Goal: Information Seeking & Learning: Learn about a topic

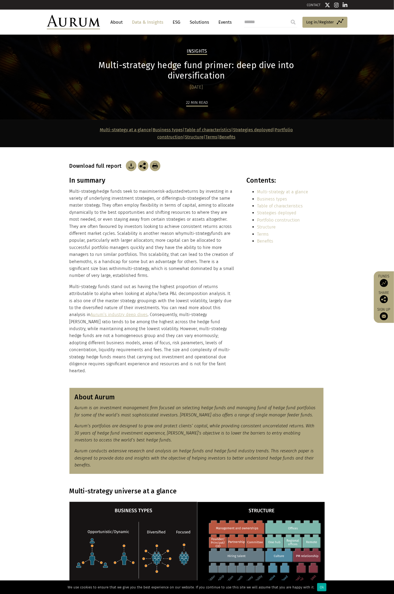
click at [124, 24] on link "About" at bounding box center [117, 22] width 18 height 10
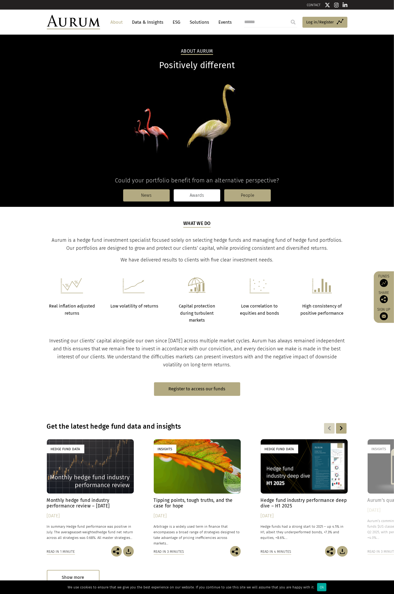
click at [203, 199] on link "Awards" at bounding box center [197, 195] width 47 height 12
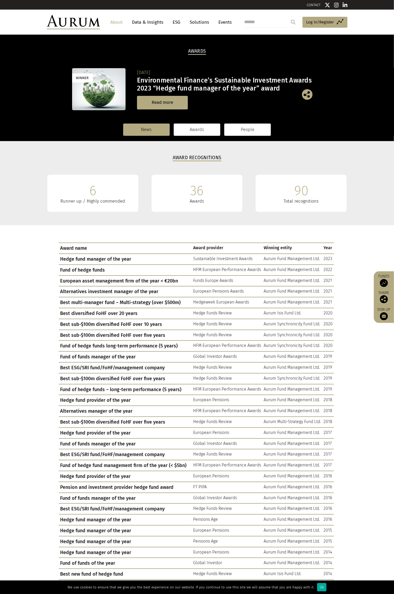
click at [241, 132] on link "People" at bounding box center [247, 130] width 47 height 12
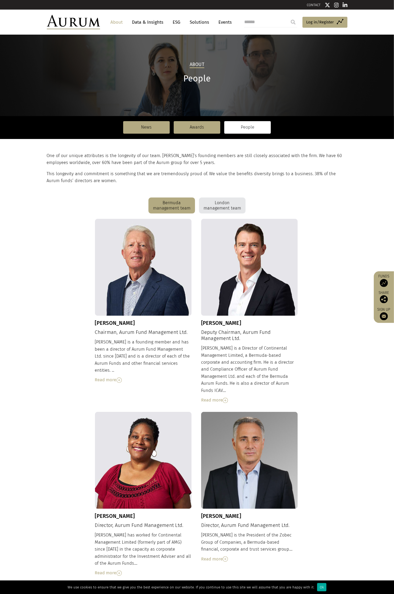
click at [119, 378] on img at bounding box center [119, 380] width 5 height 5
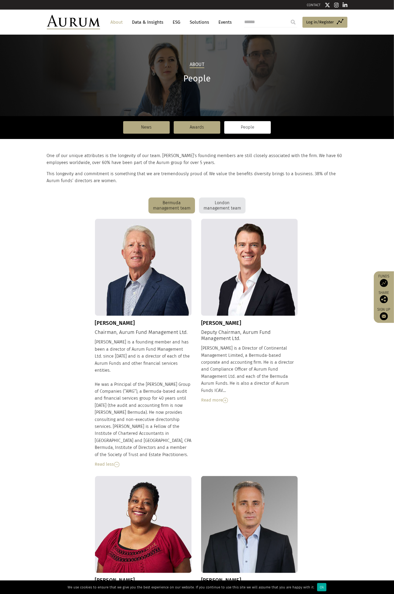
click at [225, 398] on img at bounding box center [225, 400] width 5 height 5
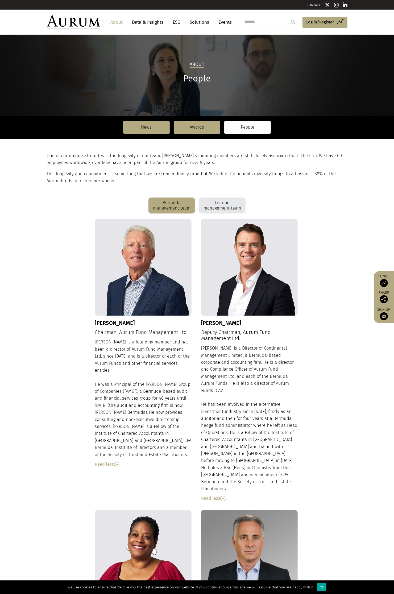
click at [229, 207] on div "London management team" at bounding box center [222, 206] width 47 height 16
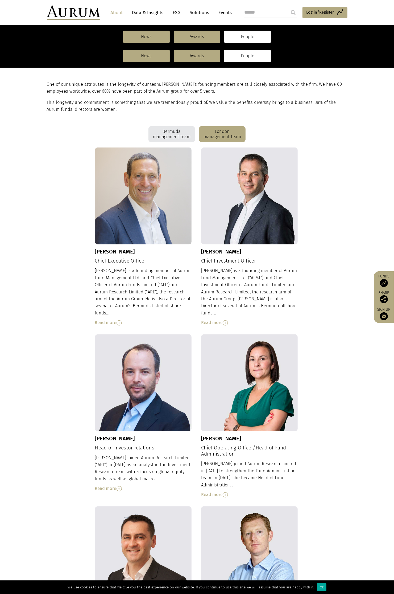
scroll to position [100, 0]
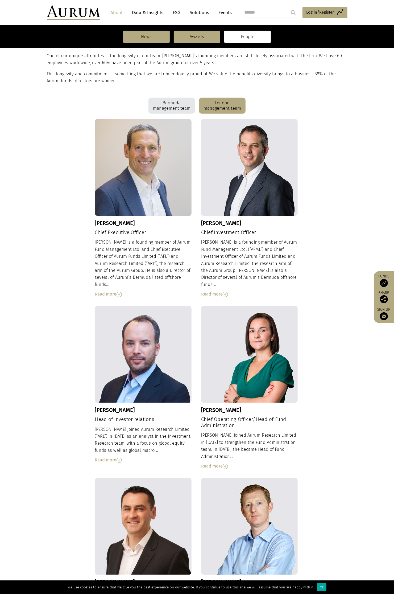
click at [228, 464] on img at bounding box center [225, 466] width 5 height 5
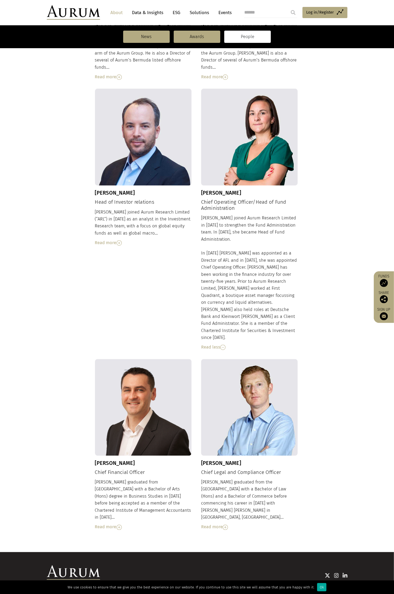
scroll to position [318, 0]
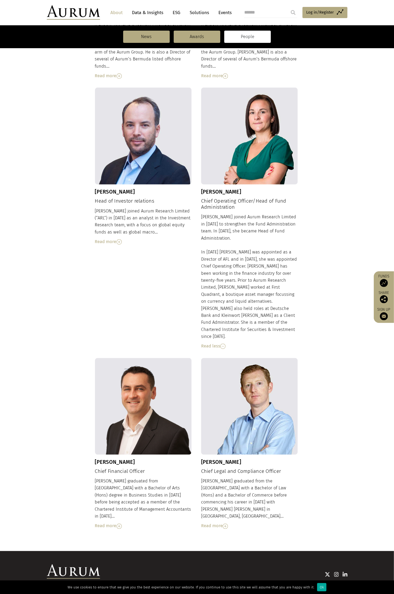
click at [225, 524] on img at bounding box center [225, 526] width 5 height 5
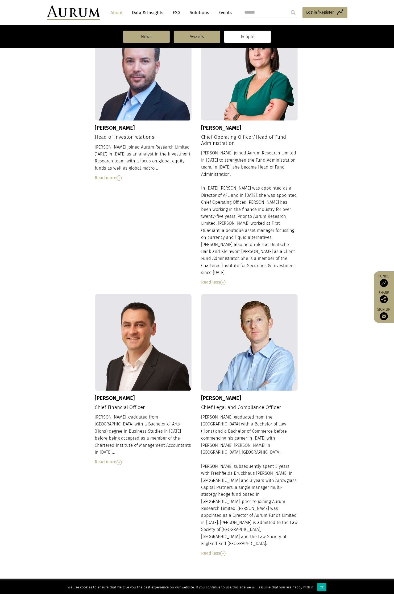
scroll to position [388, 0]
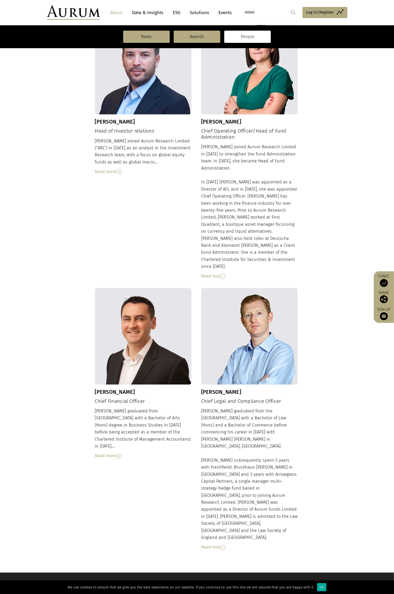
click at [118, 454] on img at bounding box center [119, 456] width 5 height 5
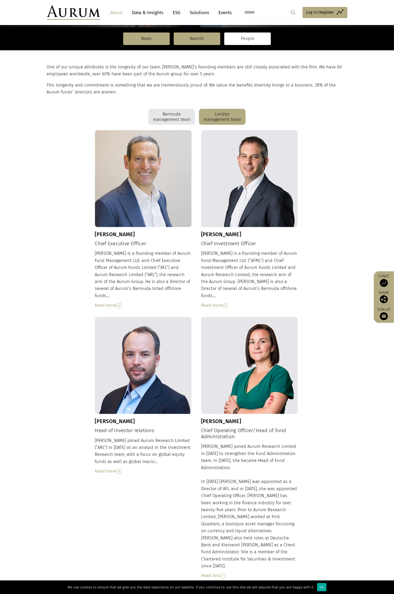
scroll to position [0, 0]
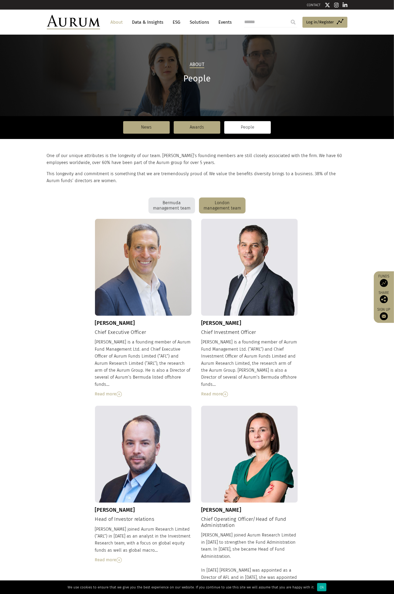
click at [186, 207] on div "Bermuda management team" at bounding box center [172, 206] width 47 height 16
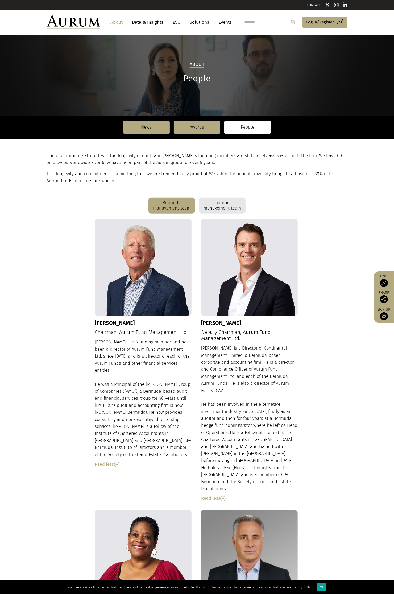
click at [202, 24] on link "Solutions" at bounding box center [199, 22] width 25 height 10
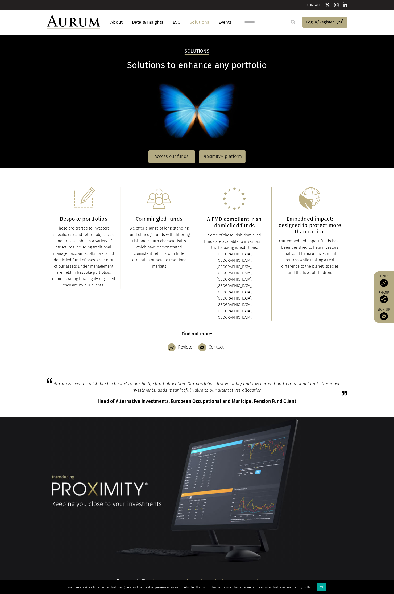
click at [178, 23] on link "ESG" at bounding box center [176, 22] width 13 height 10
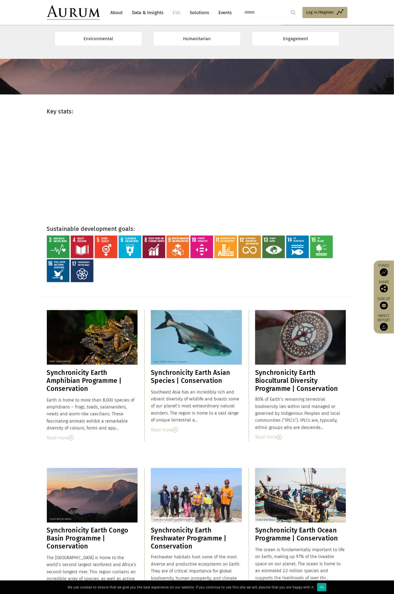
scroll to position [67, 0]
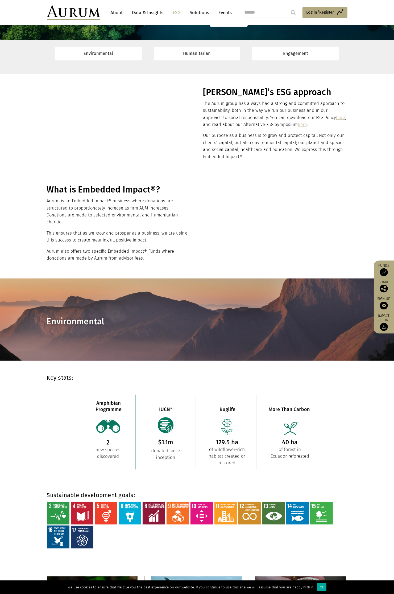
click at [196, 14] on link "Solutions" at bounding box center [199, 13] width 25 height 10
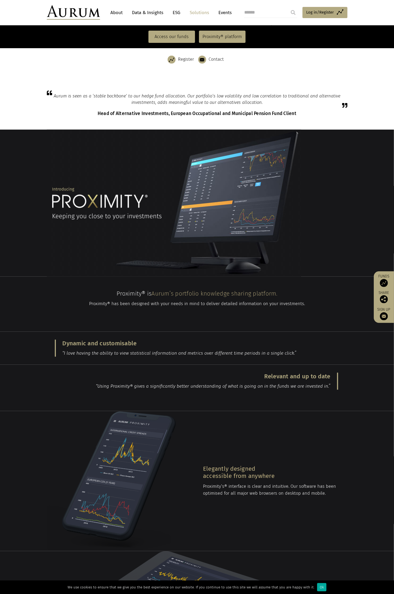
scroll to position [218, 0]
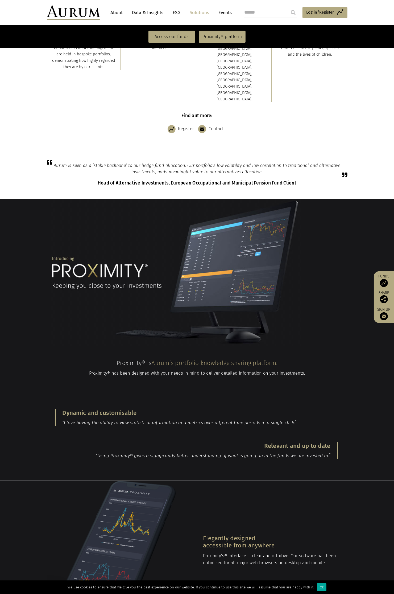
click at [122, 12] on link "About" at bounding box center [117, 13] width 18 height 10
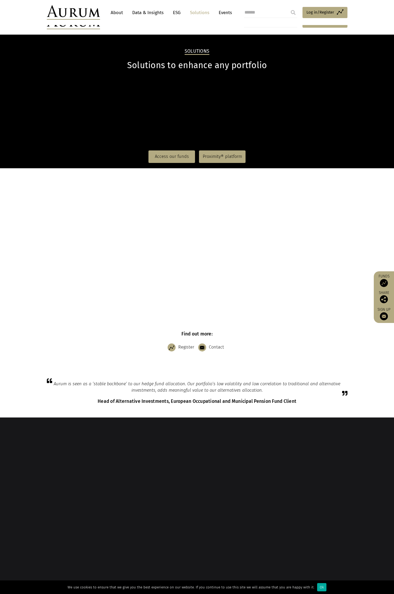
scroll to position [218, 0]
